Goal: Task Accomplishment & Management: Use online tool/utility

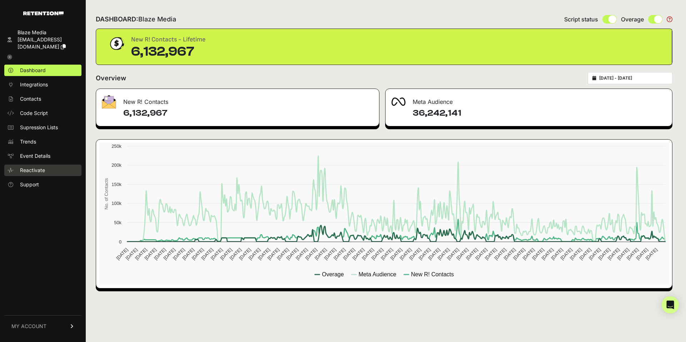
click at [38, 172] on span "Reactivate" at bounding box center [32, 170] width 25 height 7
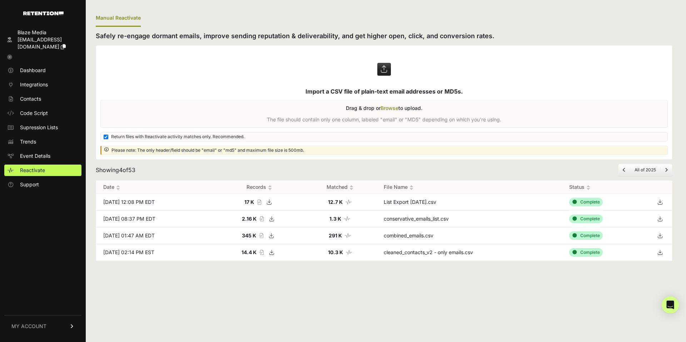
click at [398, 81] on label at bounding box center [384, 103] width 576 height 114
click at [0, 0] on input "file" at bounding box center [0, 0] width 0 height 0
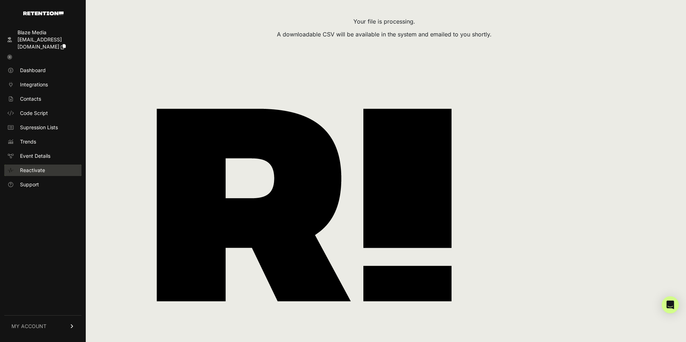
click at [35, 172] on span "Reactivate" at bounding box center [32, 170] width 25 height 7
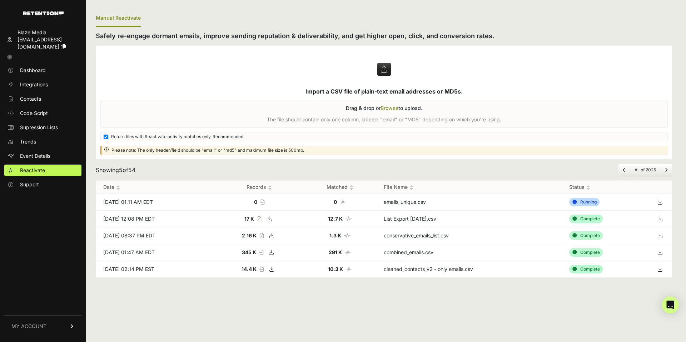
click at [666, 168] on icon "Next" at bounding box center [666, 170] width 3 height 4
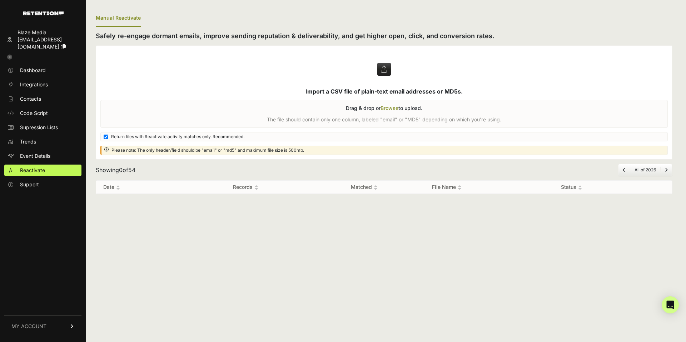
click at [623, 173] on li "Page navigation" at bounding box center [624, 170] width 11 height 6
click at [624, 170] on icon "Previous" at bounding box center [624, 170] width 3 height 4
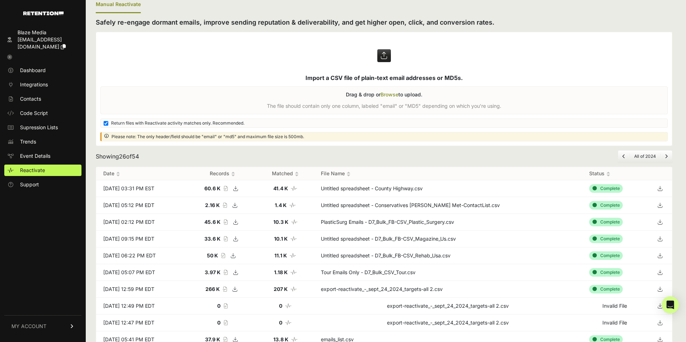
scroll to position [14, 0]
click at [620, 154] on li "Page navigation" at bounding box center [623, 156] width 11 height 6
click at [623, 154] on icon "Previous" at bounding box center [624, 156] width 3 height 4
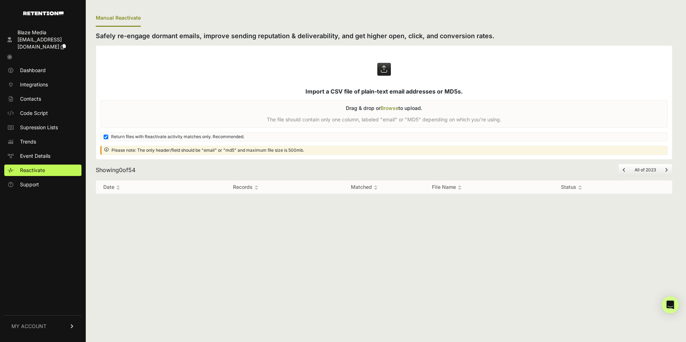
click at [667, 168] on icon "Next" at bounding box center [666, 170] width 3 height 4
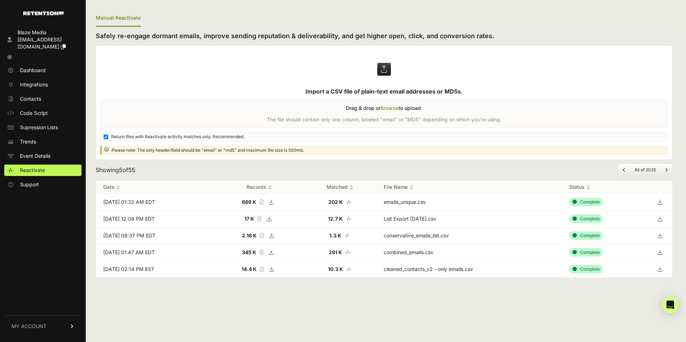
click at [662, 203] on icon at bounding box center [660, 202] width 10 height 11
click at [10, 58] on icon at bounding box center [9, 57] width 5 height 5
